Goal: Check status: Check status

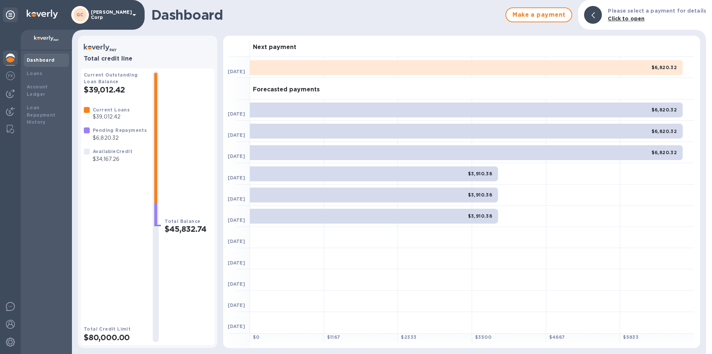
click at [36, 75] on b "Loans" at bounding box center [35, 73] width 16 height 6
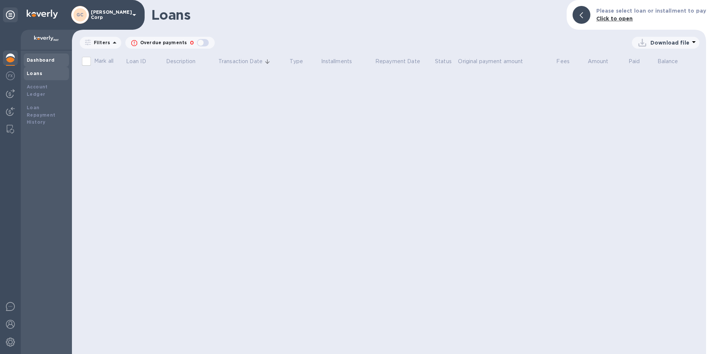
click at [46, 60] on b "Dashboard" at bounding box center [41, 60] width 28 height 6
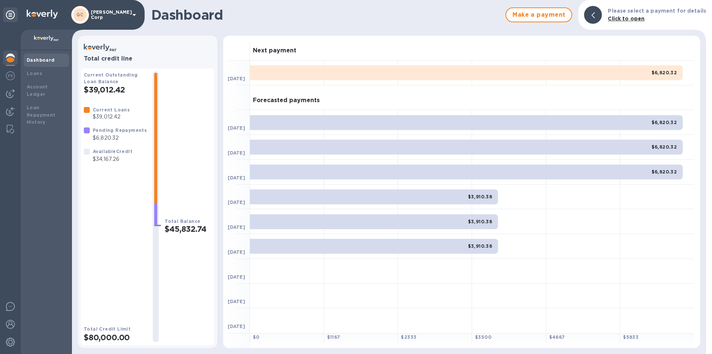
click at [46, 60] on b "Dashboard" at bounding box center [41, 60] width 28 height 6
click at [110, 123] on div "Current Loans $39,012.42" at bounding box center [107, 113] width 52 height 20
click at [112, 136] on p "$6,820.32" at bounding box center [120, 138] width 54 height 8
click at [110, 158] on p "$34,167.26" at bounding box center [113, 159] width 40 height 8
drag, startPoint x: 151, startPoint y: 208, endPoint x: 151, endPoint y: 261, distance: 53.4
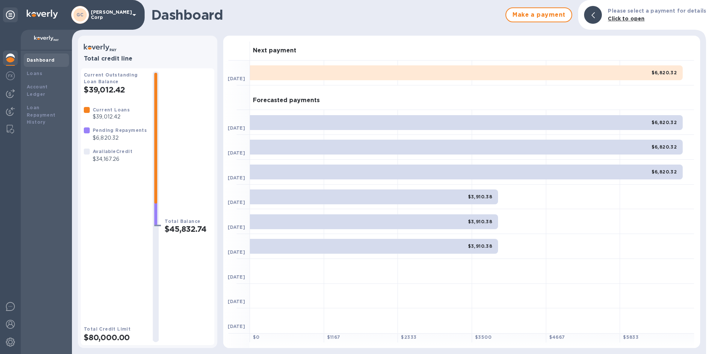
click at [153, 261] on div at bounding box center [156, 206] width 6 height 267
click at [405, 207] on div at bounding box center [435, 196] width 74 height 25
click at [389, 195] on div "$3,910.38" at bounding box center [374, 196] width 248 height 15
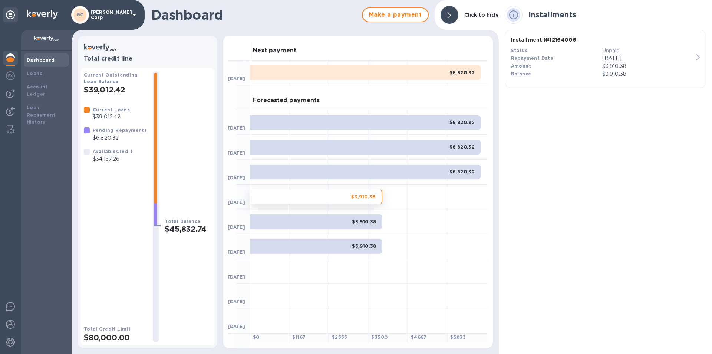
click at [467, 127] on div "$6,820.32" at bounding box center [365, 122] width 231 height 15
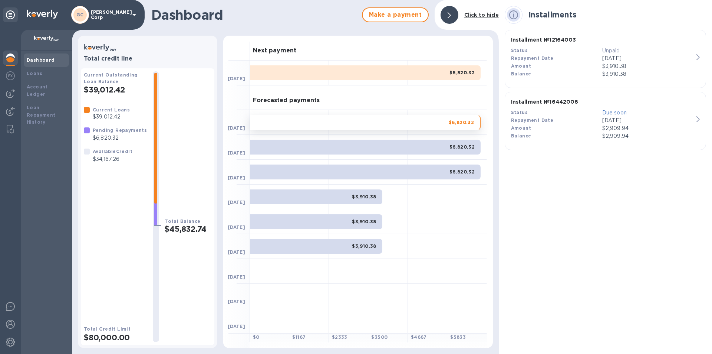
click at [433, 164] on div at bounding box center [427, 172] width 39 height 25
